Goal: Transaction & Acquisition: Purchase product/service

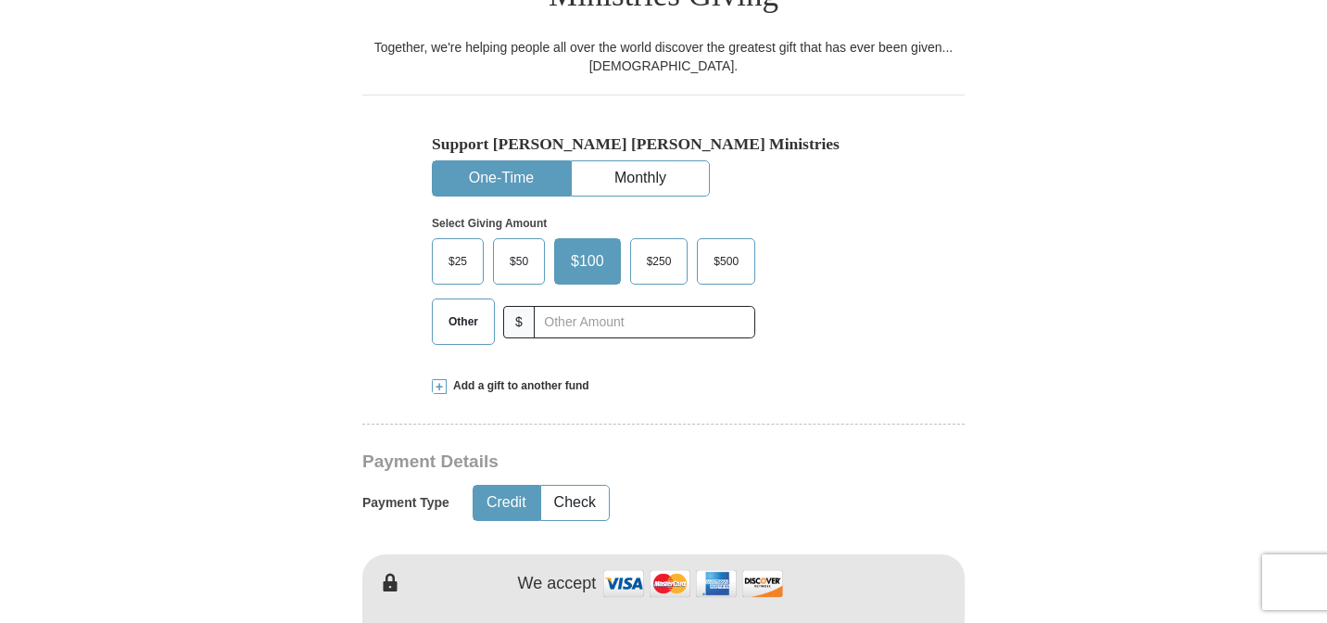
scroll to position [533, 0]
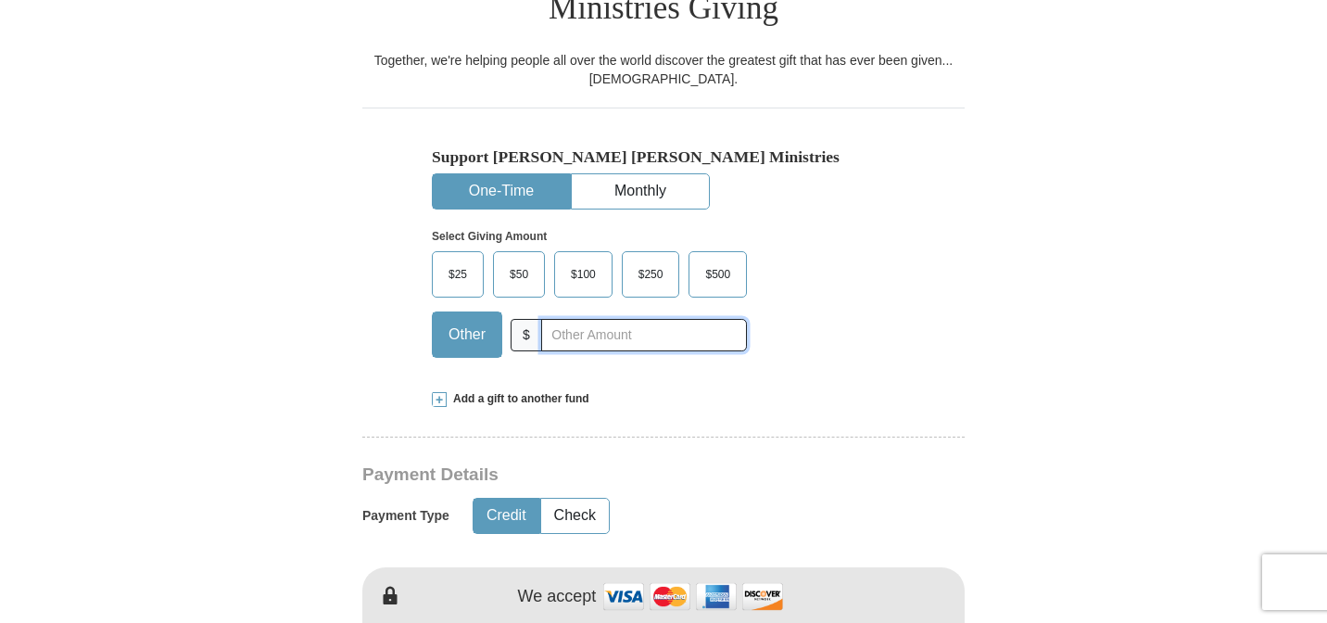
click at [659, 319] on input "text" at bounding box center [644, 335] width 206 height 32
type input "5.00"
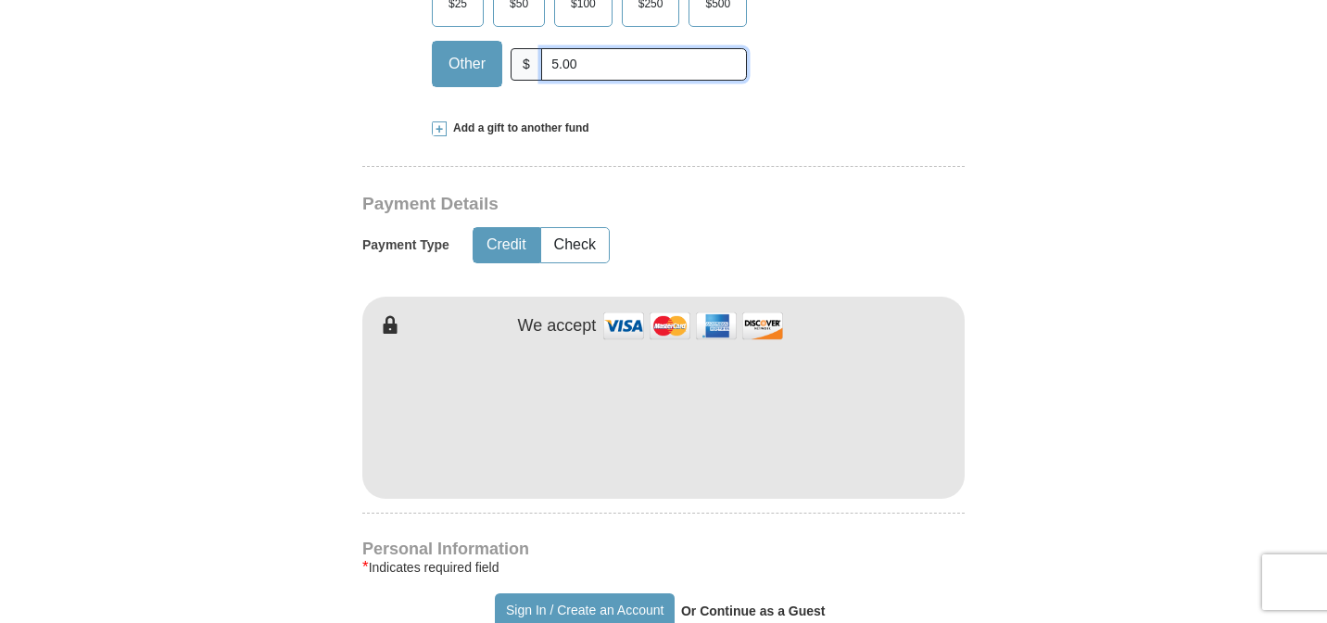
scroll to position [850, 0]
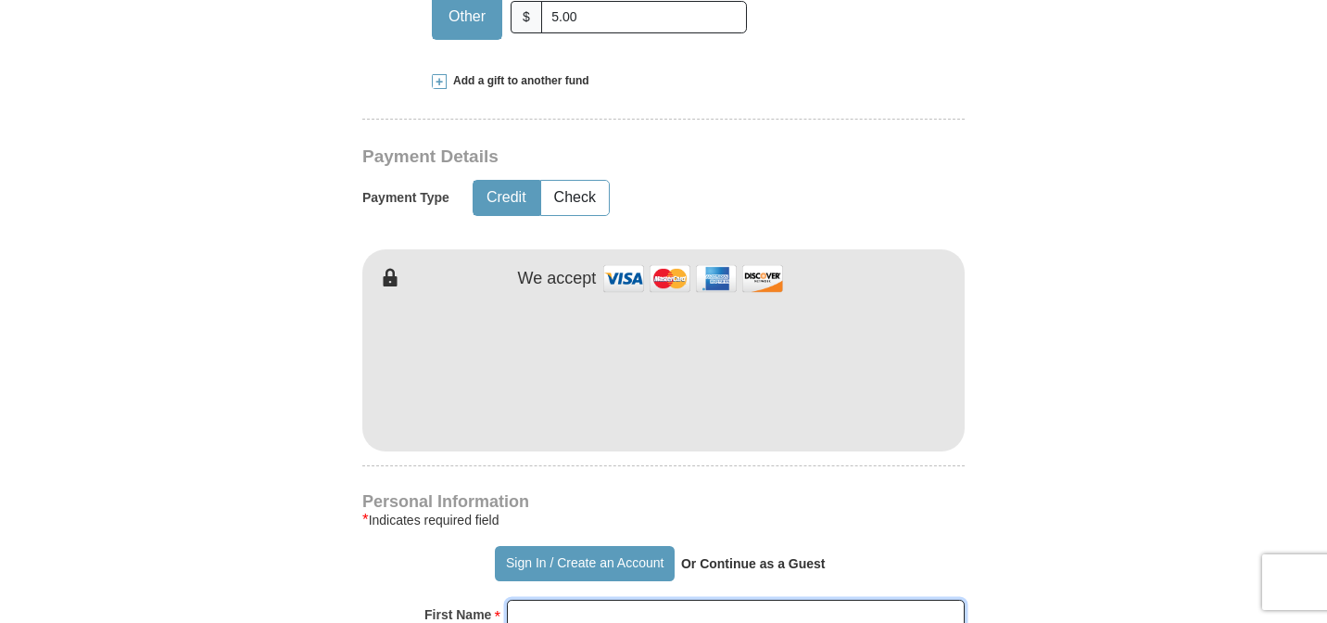
type input "[PERSON_NAME]"
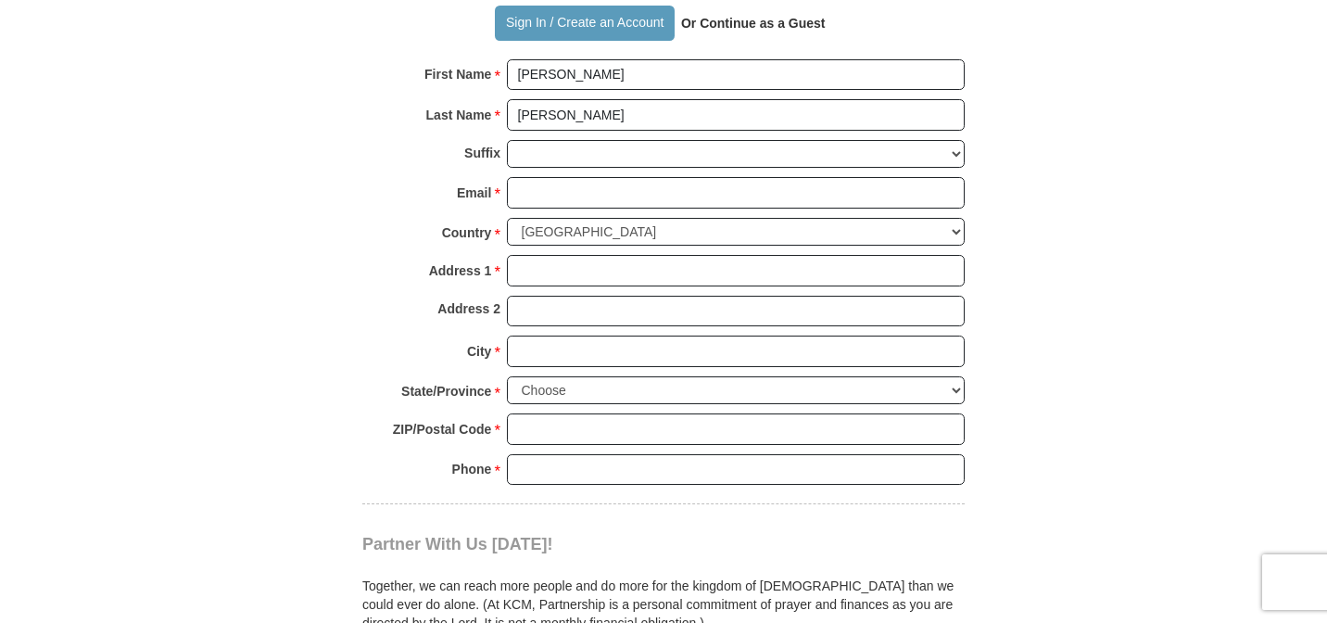
scroll to position [1385, 0]
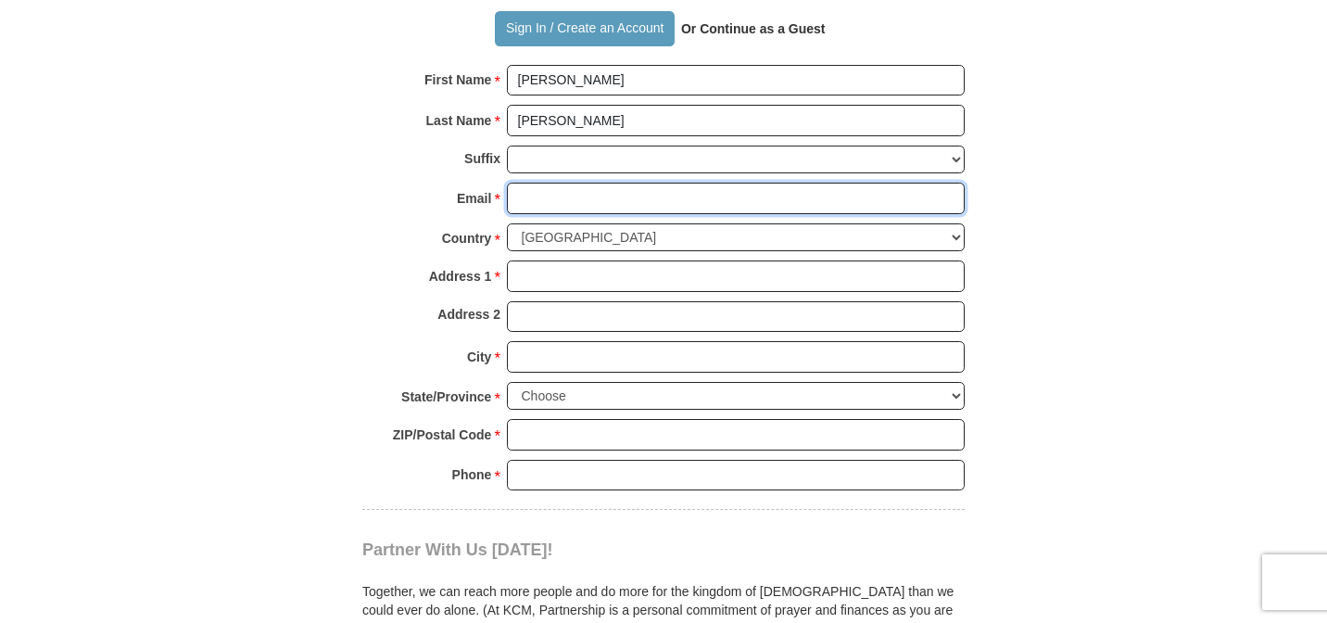
click at [662, 182] on input "Email *" at bounding box center [736, 197] width 458 height 31
type input "[EMAIL_ADDRESS][DOMAIN_NAME]"
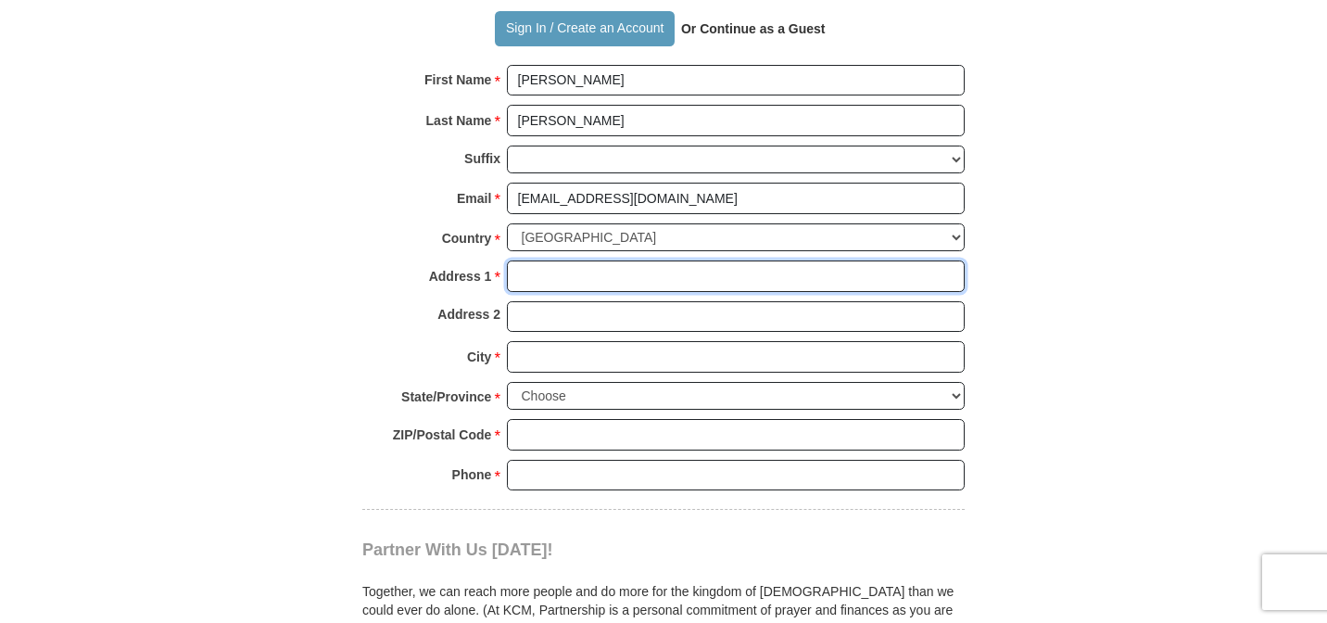
type input "[STREET_ADDRESS]"
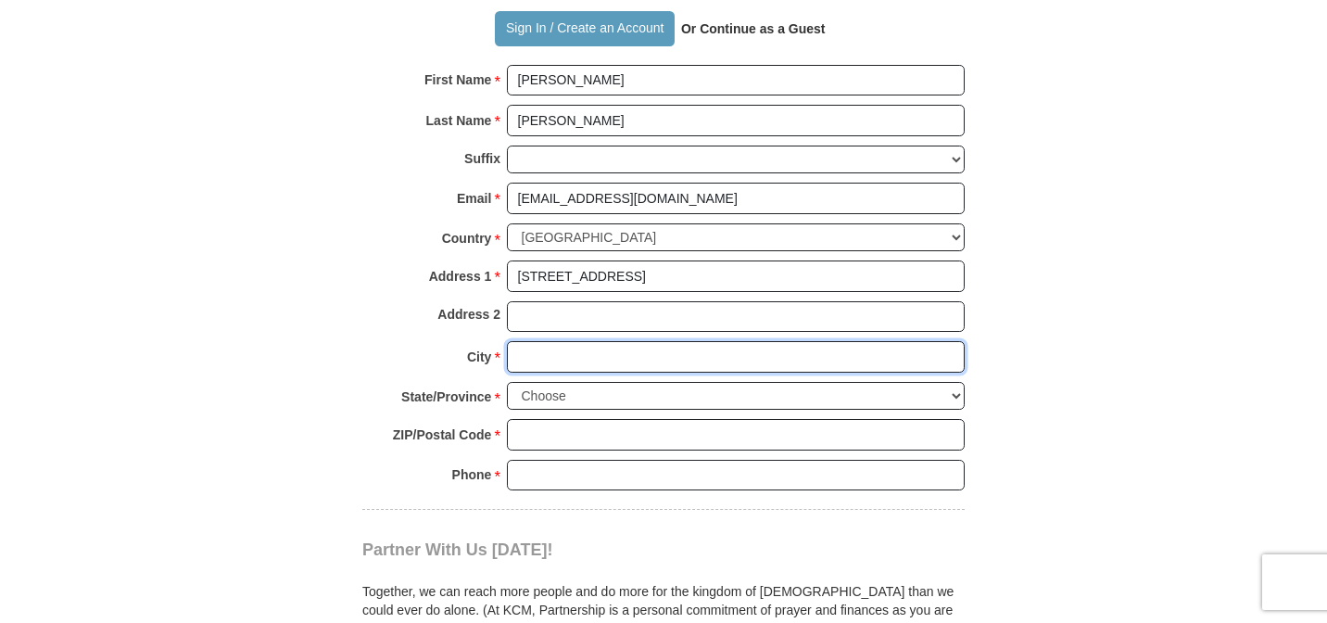
type input "Davie"
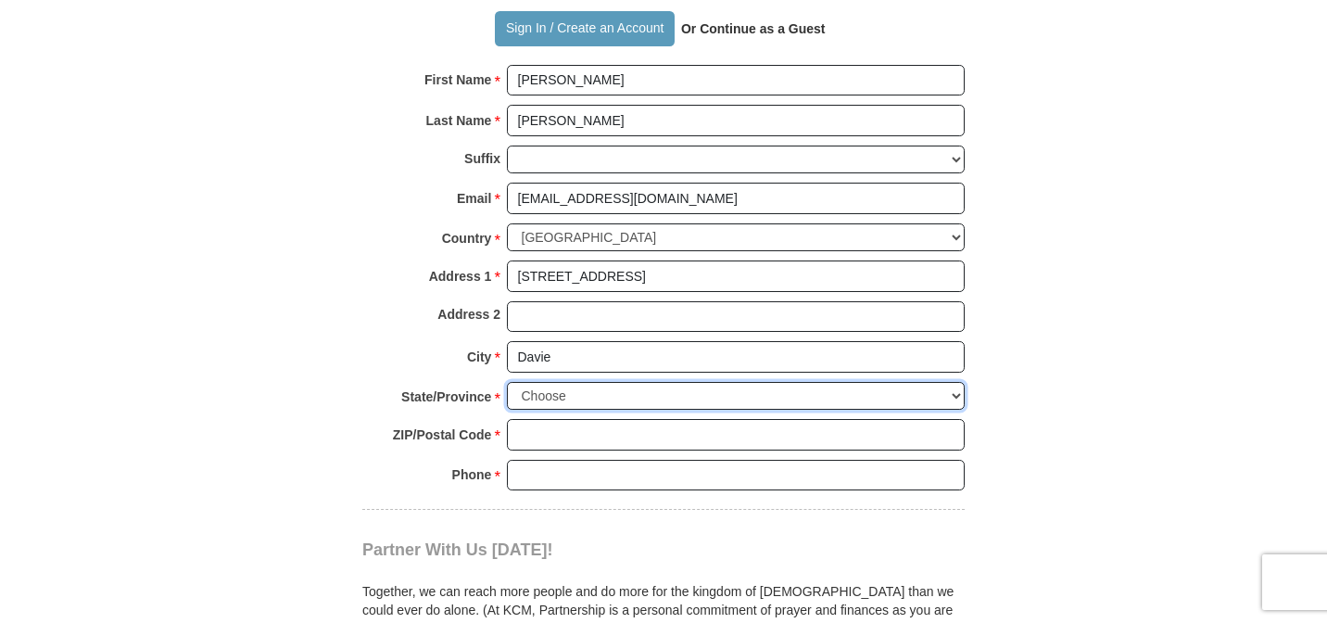
select select "FL"
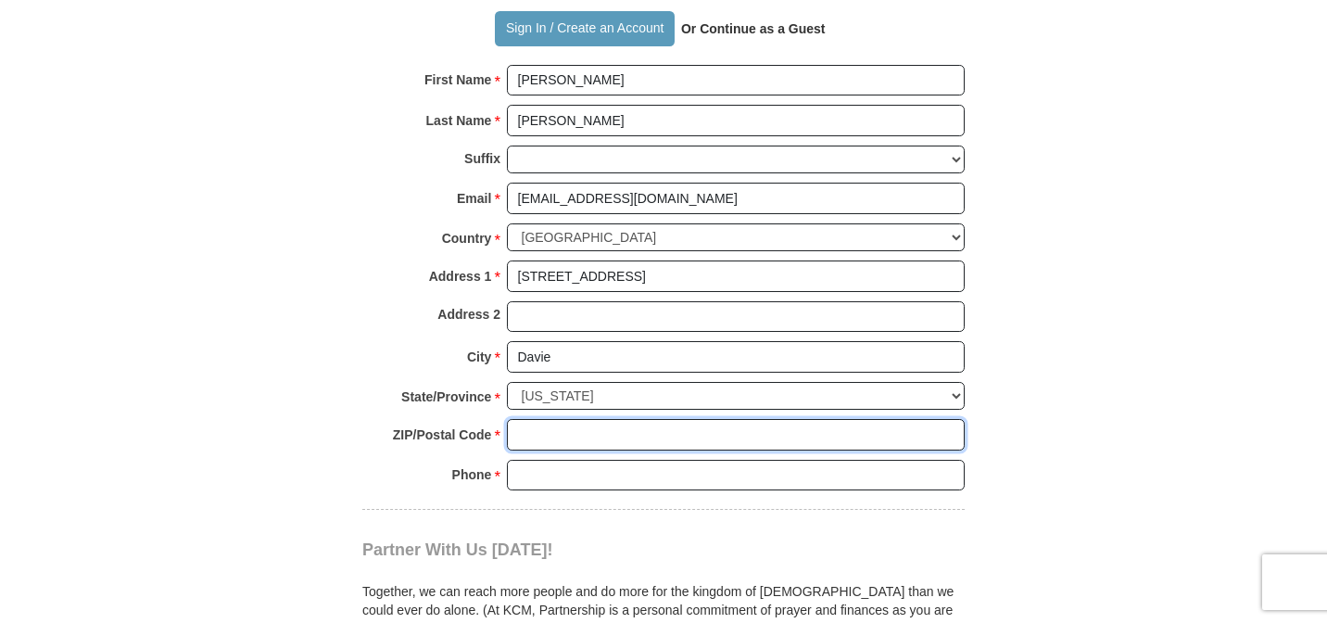
type input "33325"
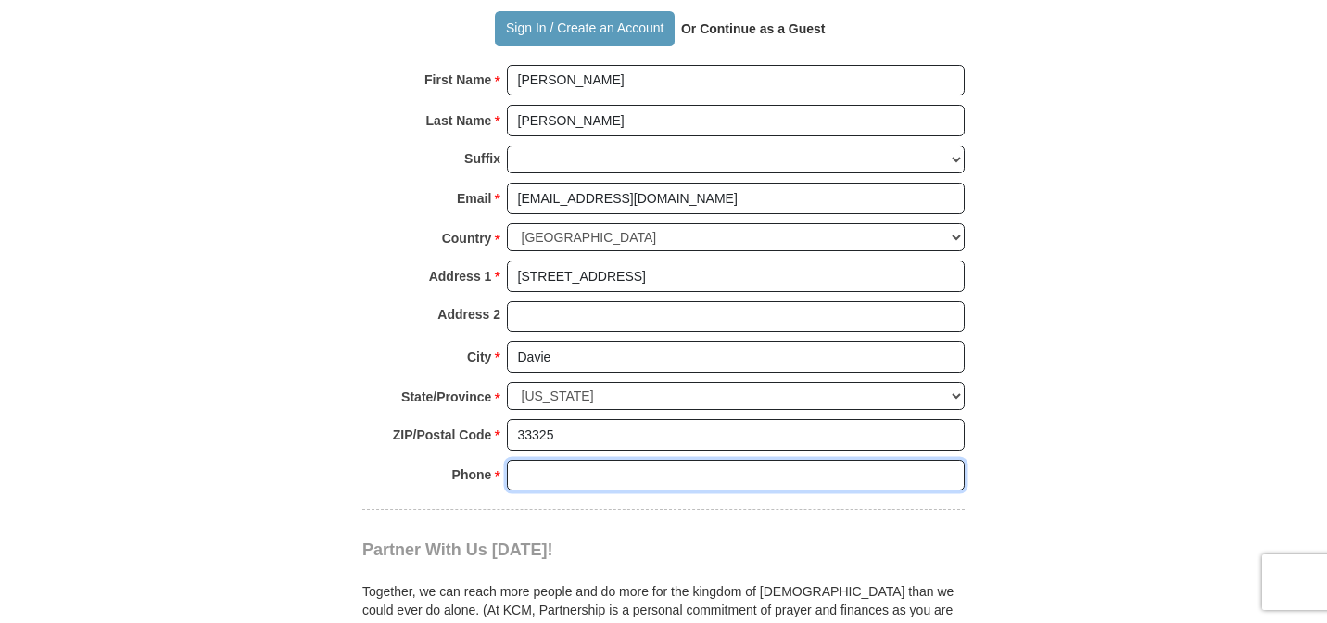
type input "9545408338"
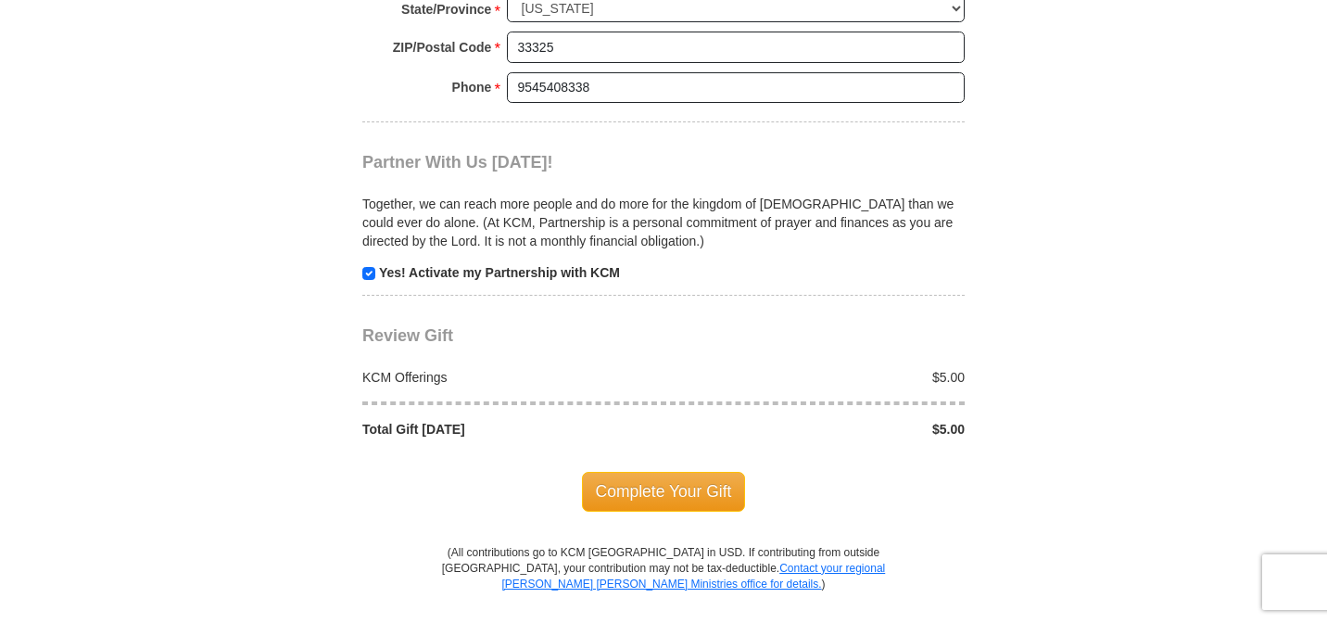
scroll to position [1811, 0]
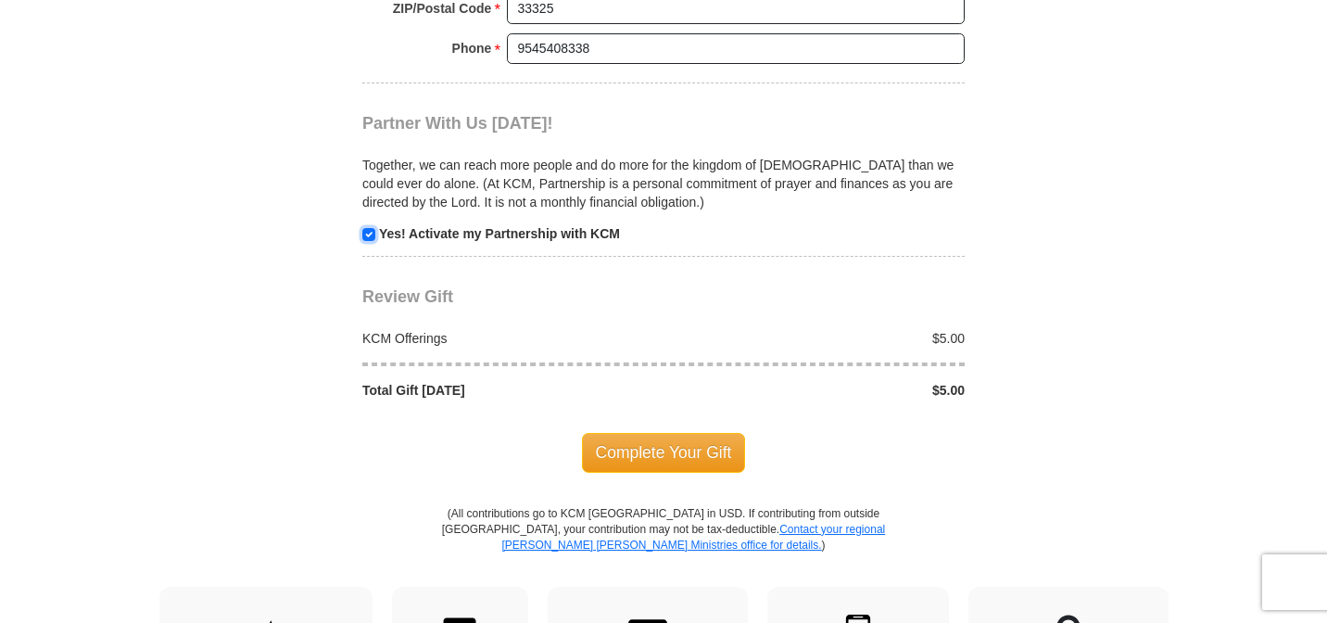
click at [371, 228] on input "checkbox" at bounding box center [368, 234] width 13 height 13
checkbox input "false"
click at [677, 433] on span "Complete Your Gift" at bounding box center [664, 452] width 164 height 39
